Goal: Contribute content

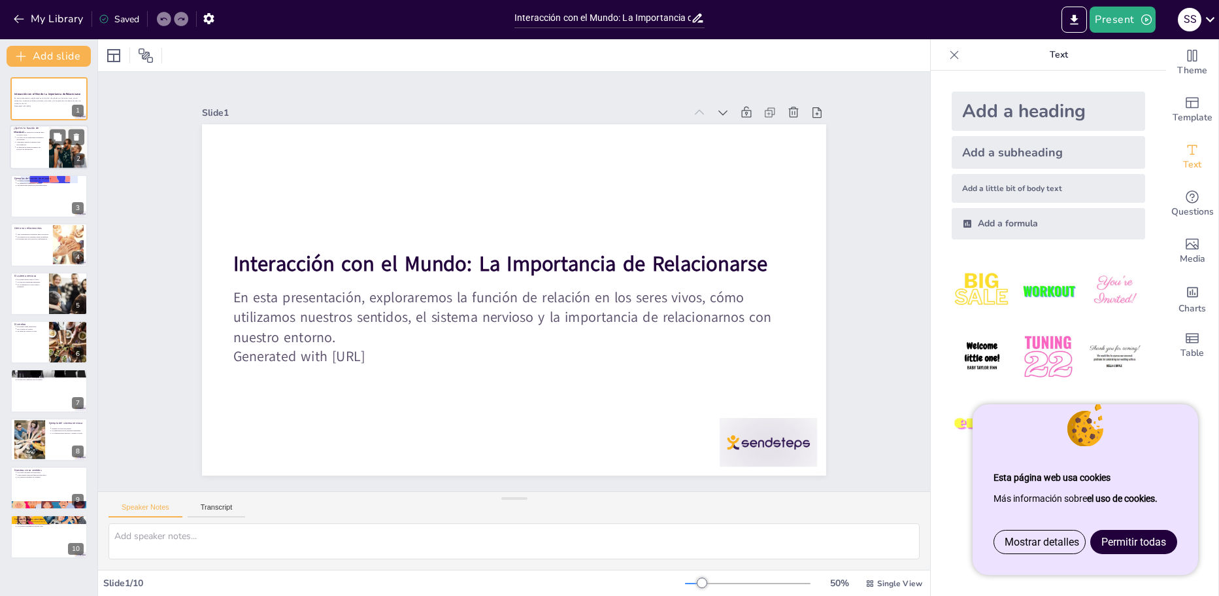
click at [35, 142] on p "Utilizamos nuestros sentidos para relacionarnos." at bounding box center [30, 143] width 29 height 5
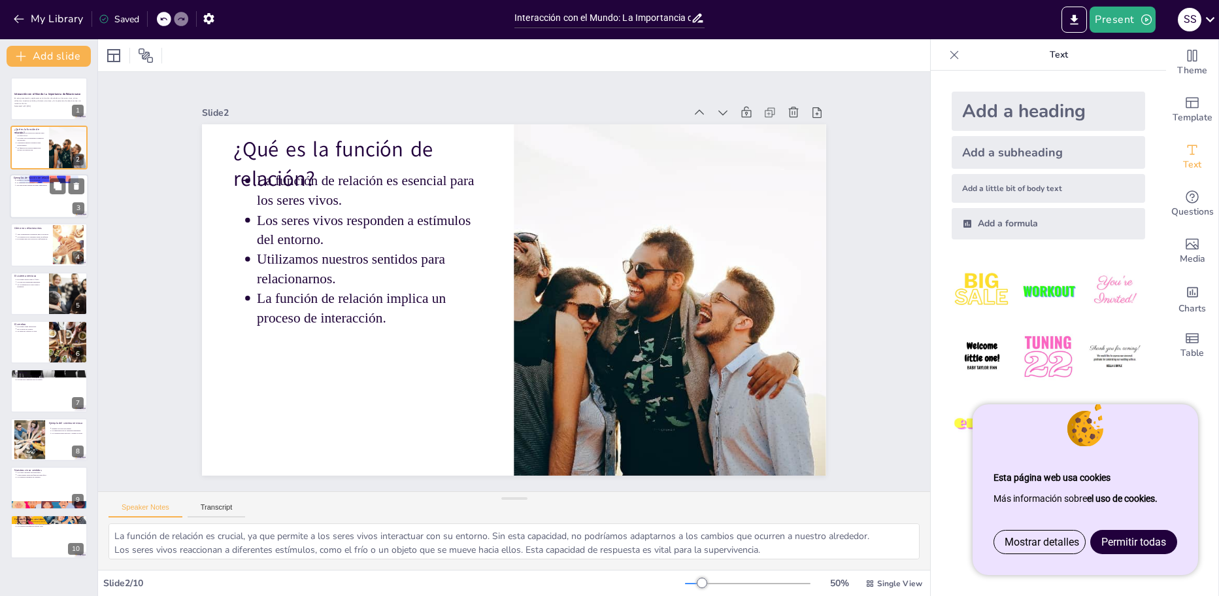
click at [44, 199] on div at bounding box center [49, 196] width 78 height 44
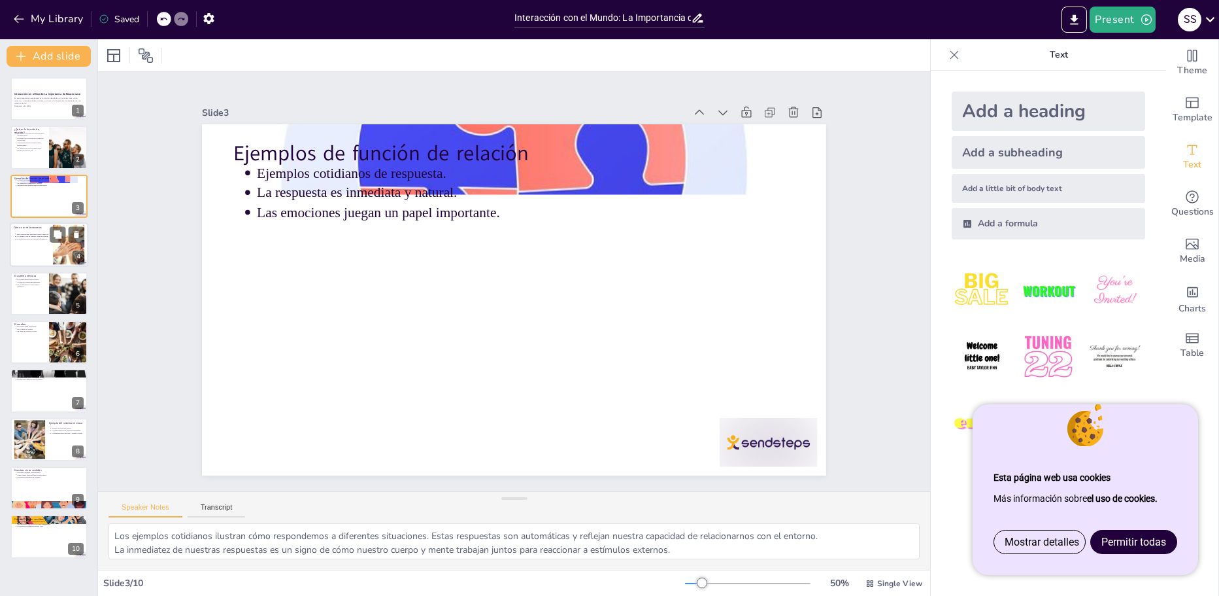
click at [41, 246] on div at bounding box center [49, 244] width 78 height 44
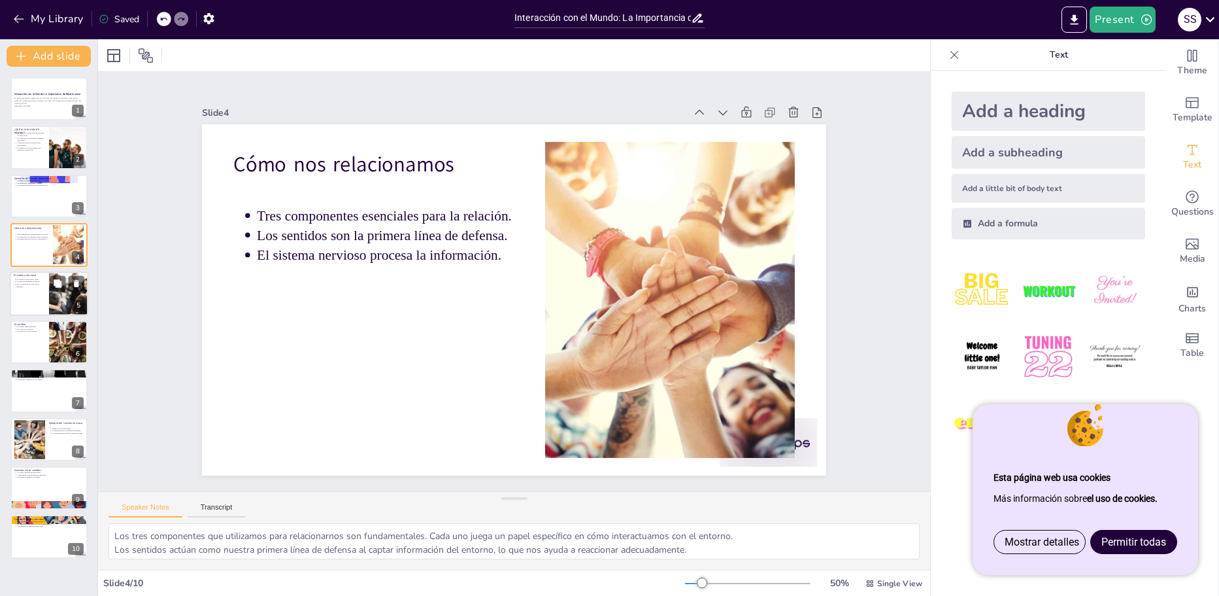
click at [41, 292] on div at bounding box center [49, 293] width 78 height 44
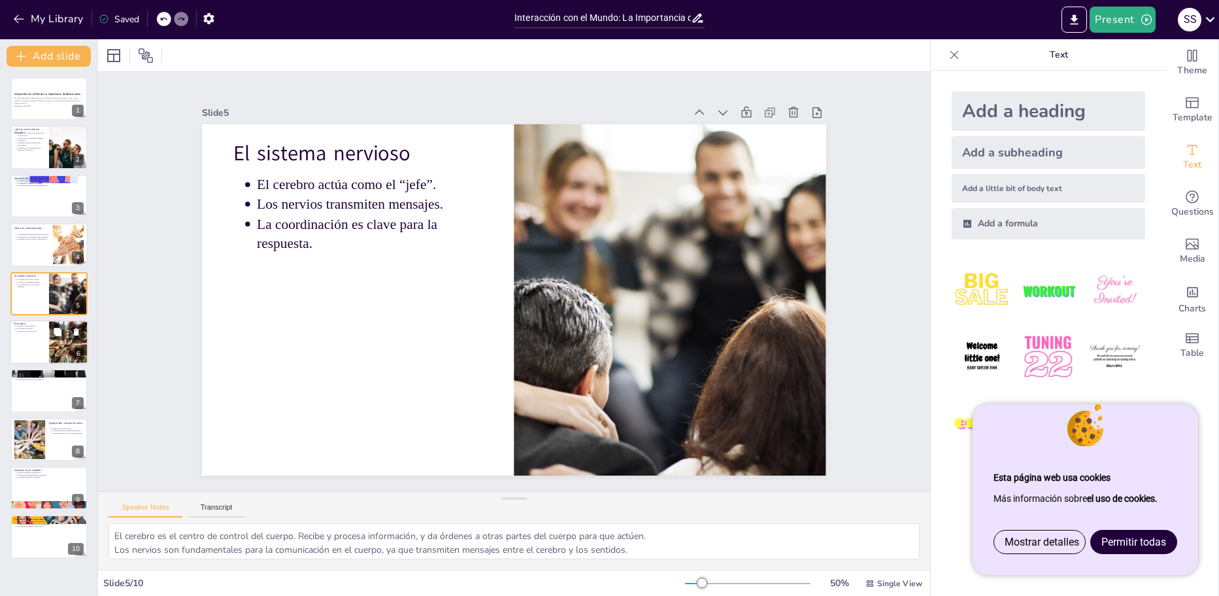
click at [40, 348] on div at bounding box center [49, 342] width 78 height 44
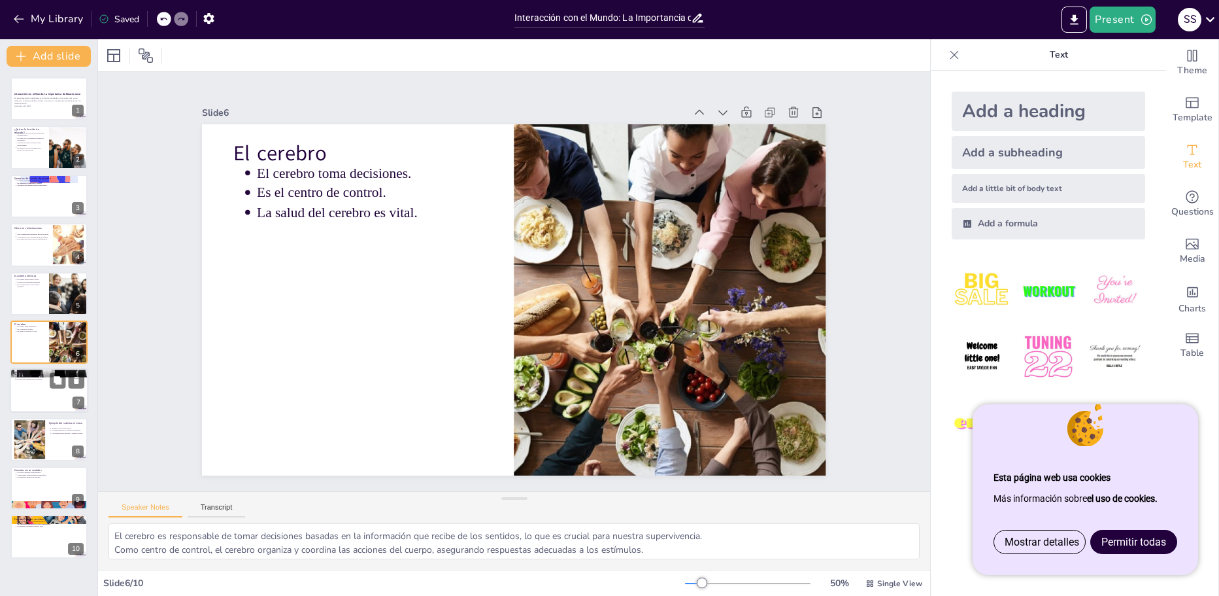
click at [45, 394] on div at bounding box center [49, 391] width 78 height 44
type textarea "La comunicación efectiva entre los nervios y el cerebro es crucial para que el …"
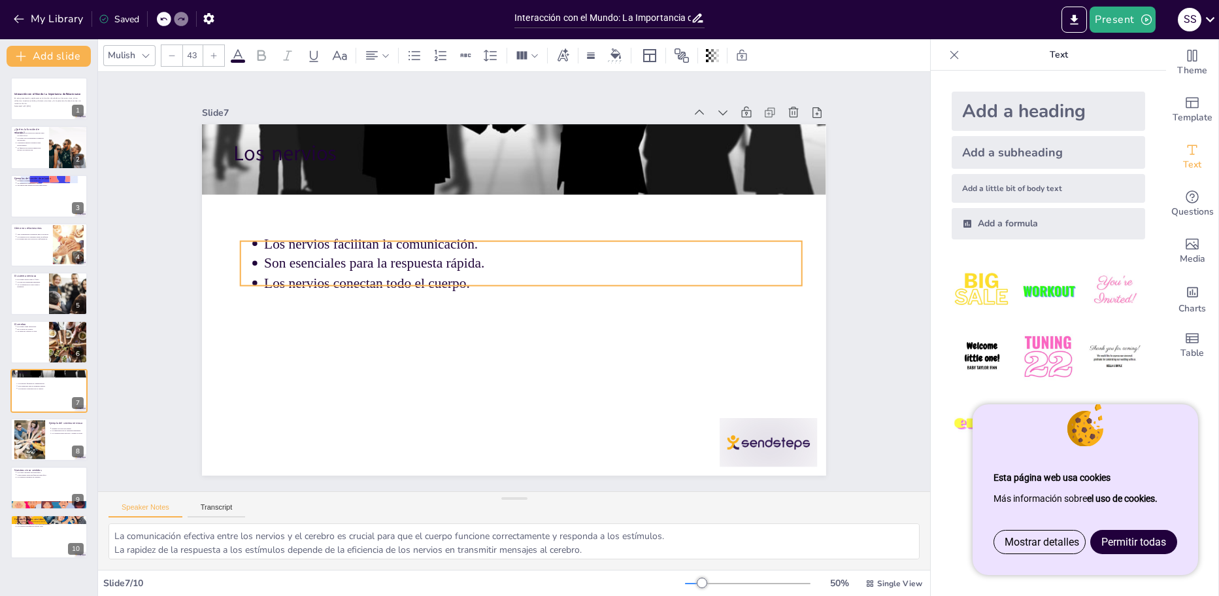
drag, startPoint x: 627, startPoint y: 178, endPoint x: 634, endPoint y: 249, distance: 71.0
click at [539, 249] on p "Los nervios facilitan la comunicación." at bounding box center [473, 270] width 131 height 530
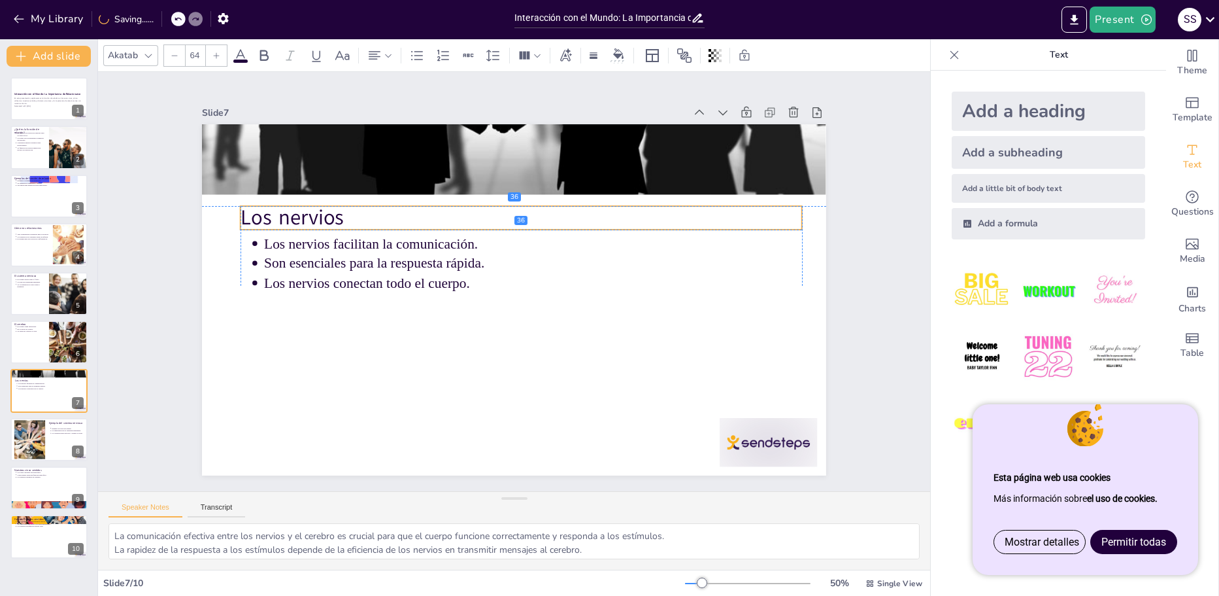
drag, startPoint x: 360, startPoint y: 157, endPoint x: 365, endPoint y: 221, distance: 64.3
click at [366, 221] on p "Los nervios" at bounding box center [522, 217] width 562 height 29
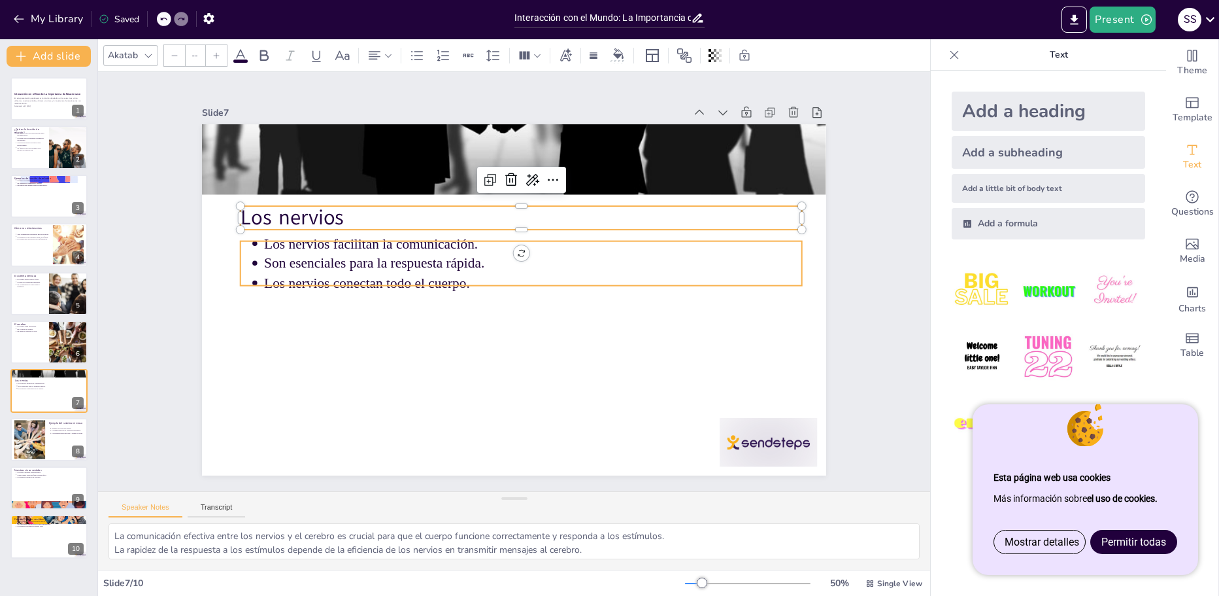
type input "43"
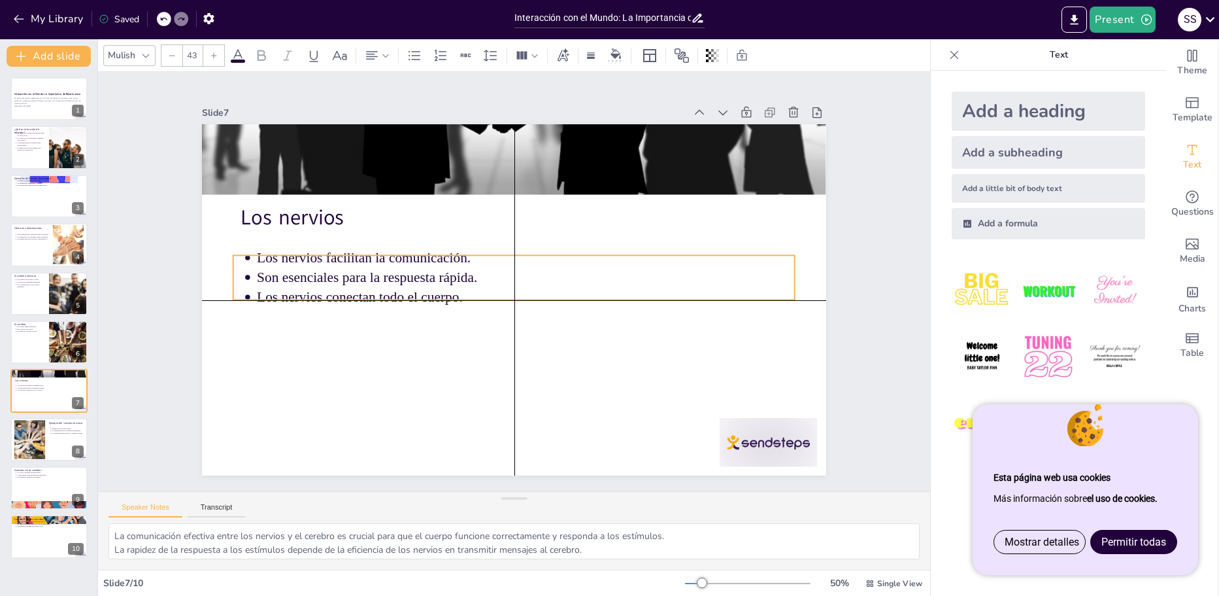
drag, startPoint x: 520, startPoint y: 271, endPoint x: 514, endPoint y: 289, distance: 18.8
click at [514, 289] on ul "Los nervios facilitan la comunicación. Son esenciales para la respuesta rápida.…" at bounding box center [514, 277] width 562 height 59
